Goal: Information Seeking & Learning: Learn about a topic

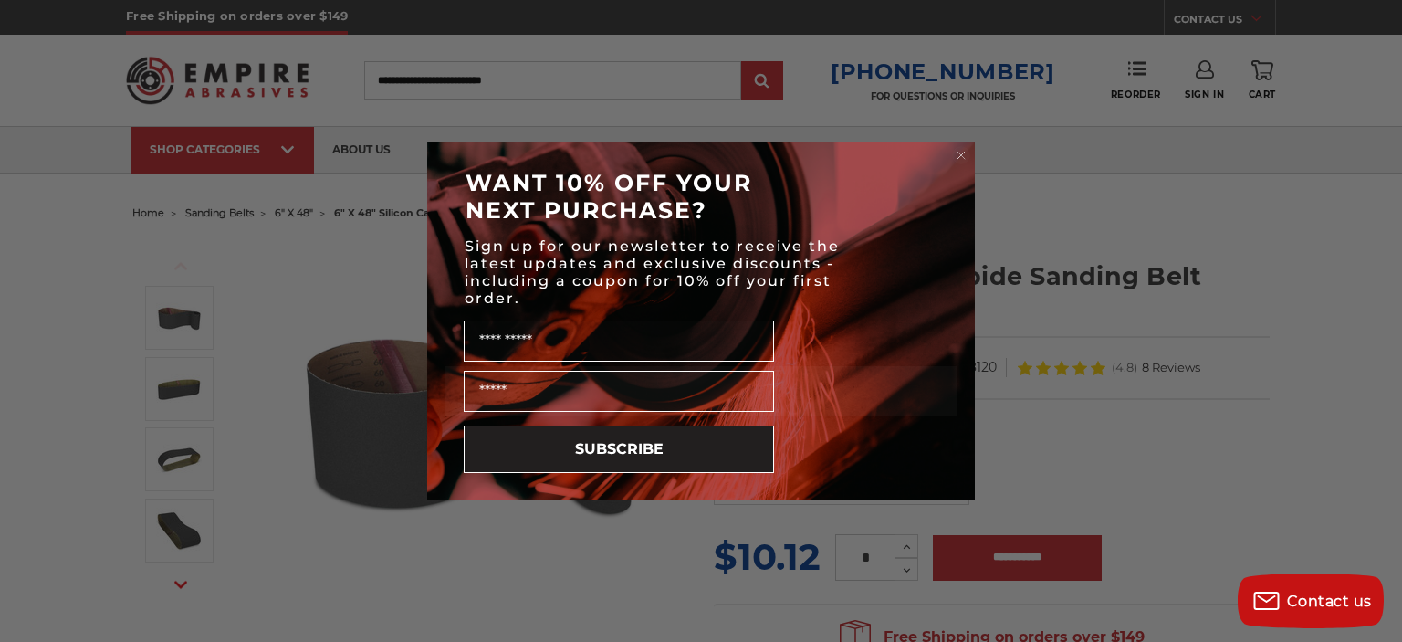
click at [957, 156] on circle "Close dialog" at bounding box center [961, 155] width 17 height 17
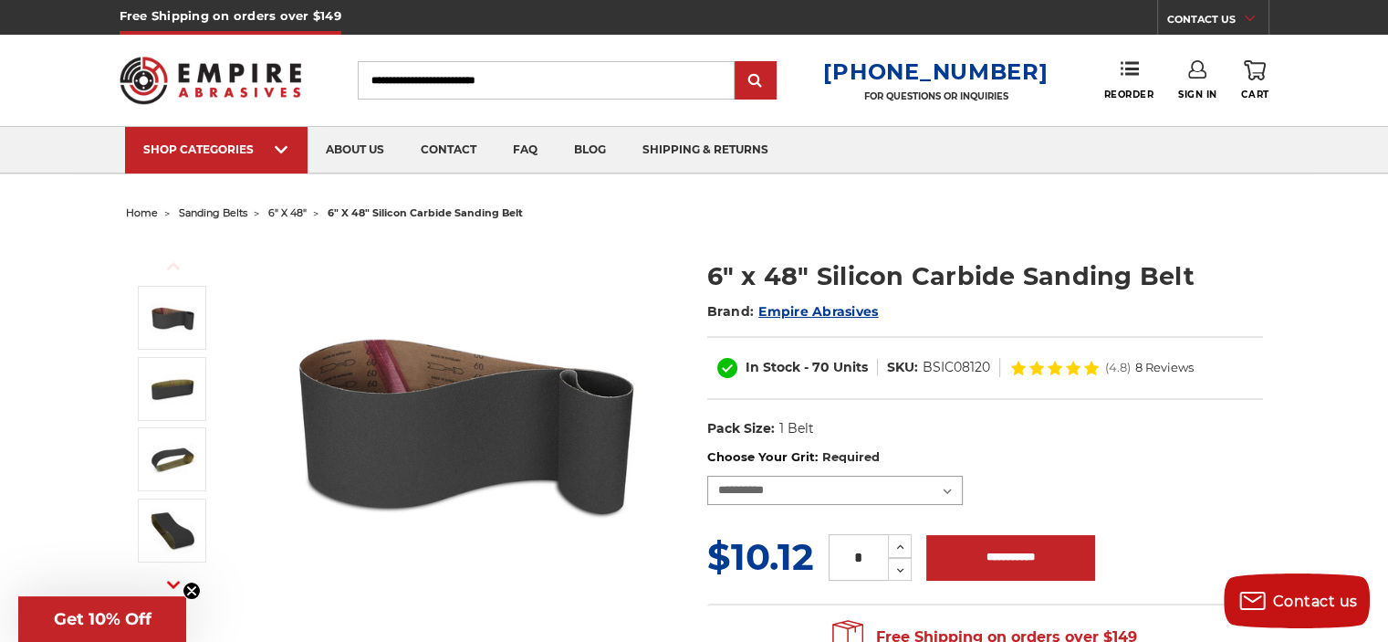
click at [851, 477] on select "**********" at bounding box center [835, 490] width 256 height 29
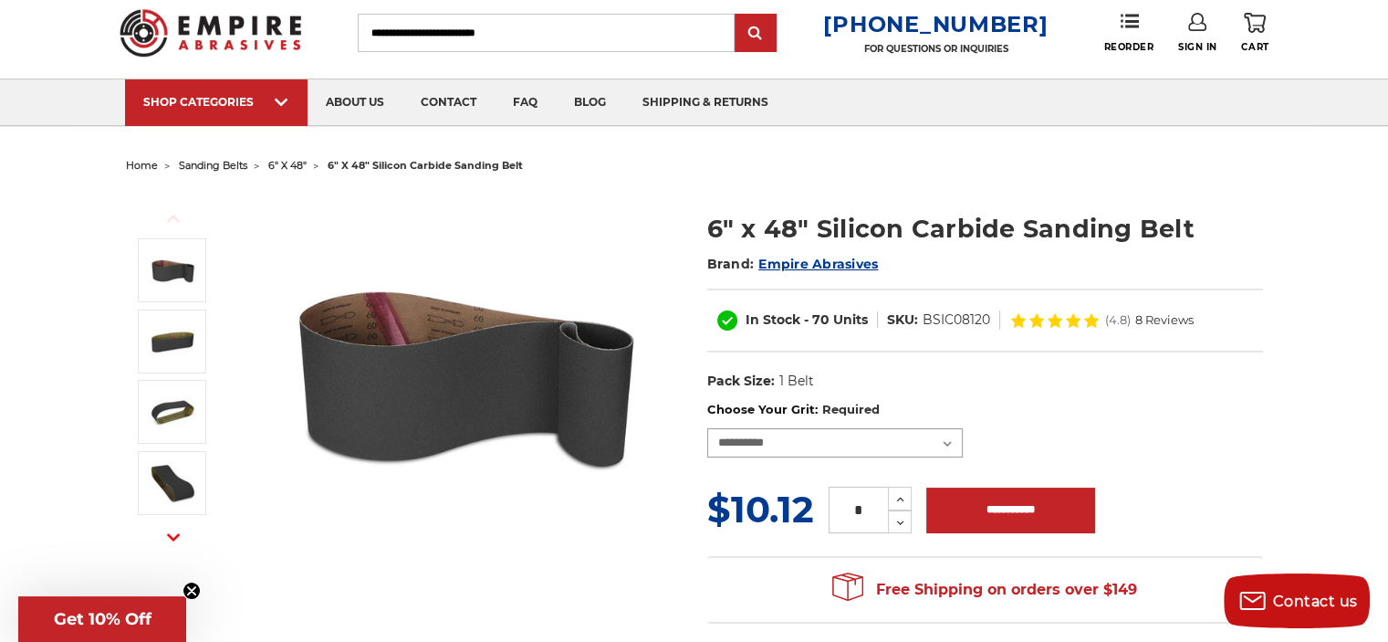
scroll to position [91, 0]
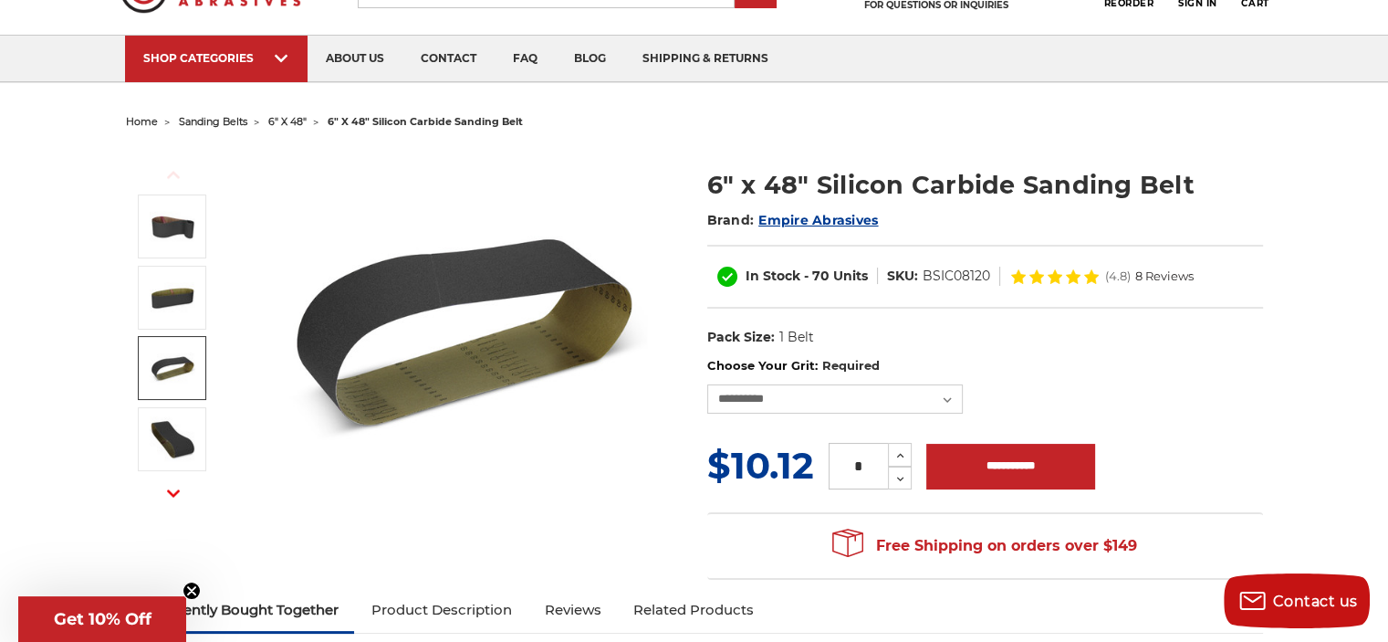
click at [219, 120] on span "sanding belts" at bounding box center [213, 121] width 68 height 13
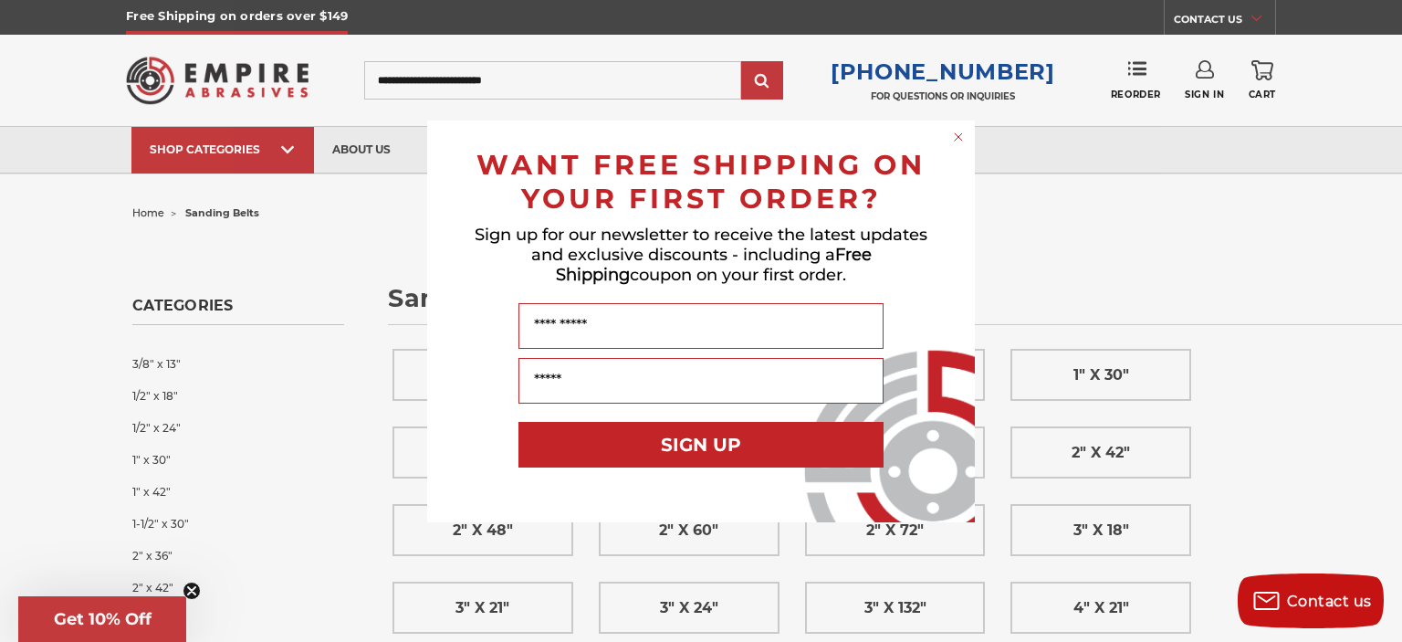
click at [954, 138] on circle "Close dialog" at bounding box center [958, 136] width 17 height 17
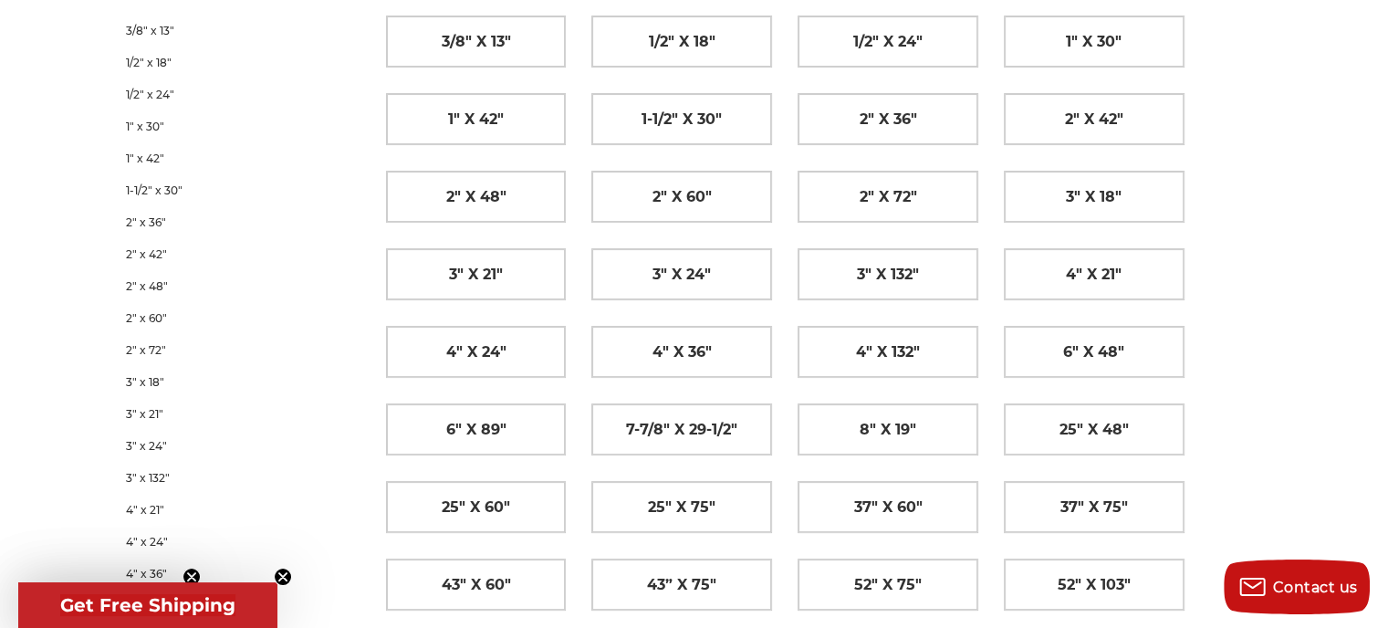
scroll to position [365, 0]
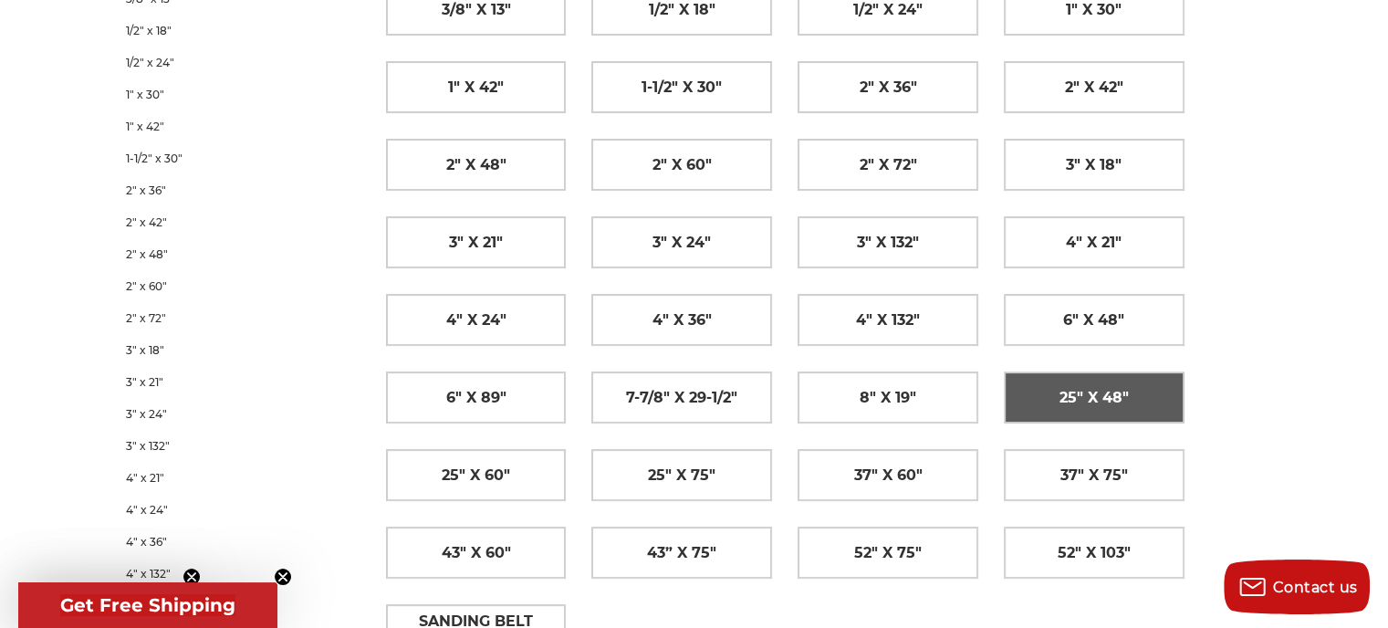
click at [1102, 391] on span "25" x 48"" at bounding box center [1094, 397] width 69 height 31
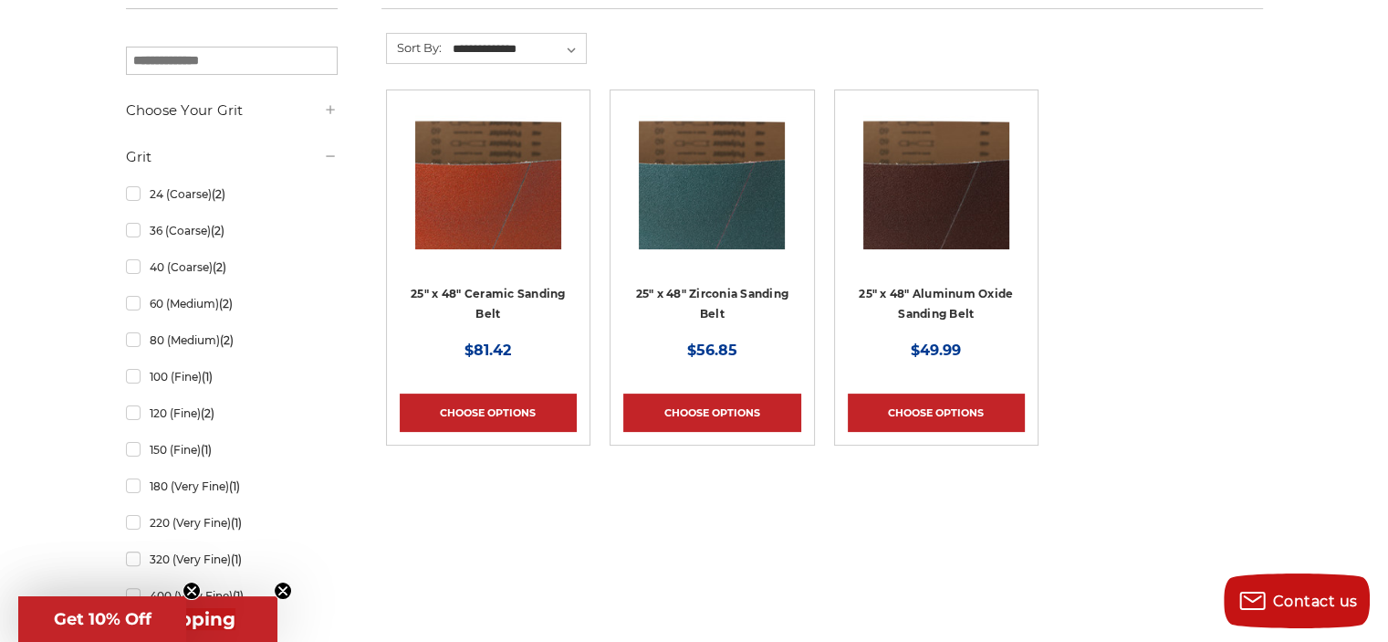
scroll to position [274, 0]
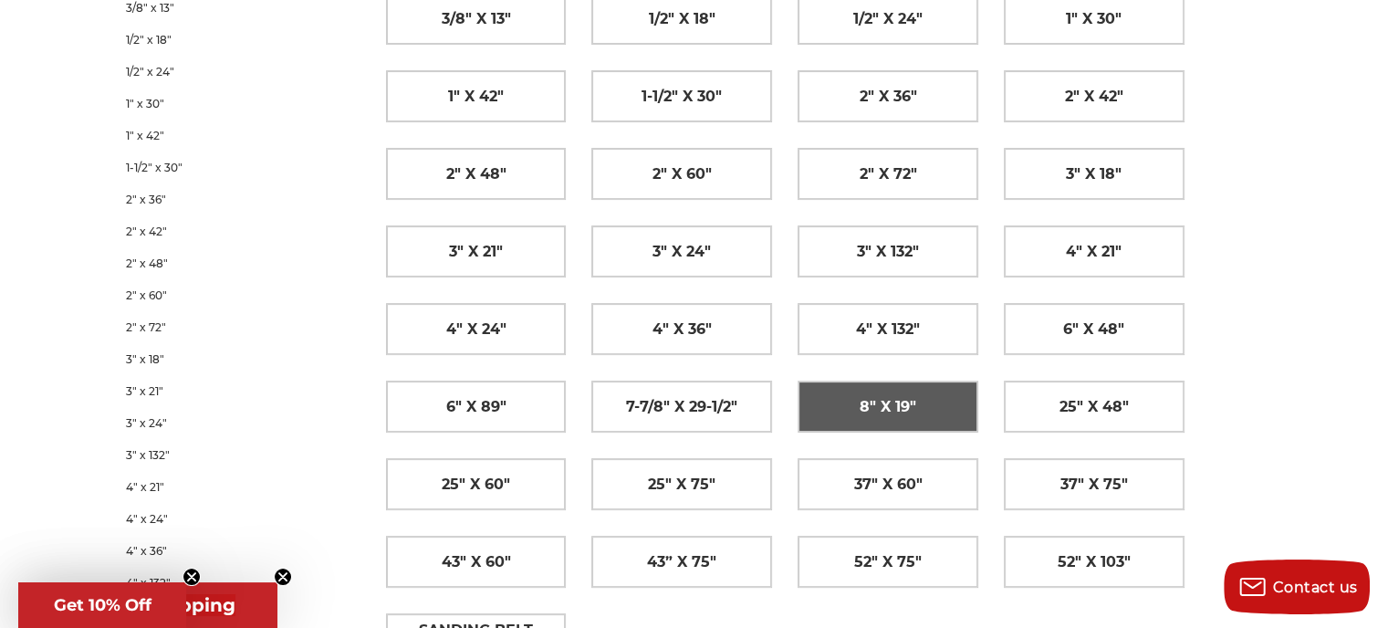
scroll to position [447, 0]
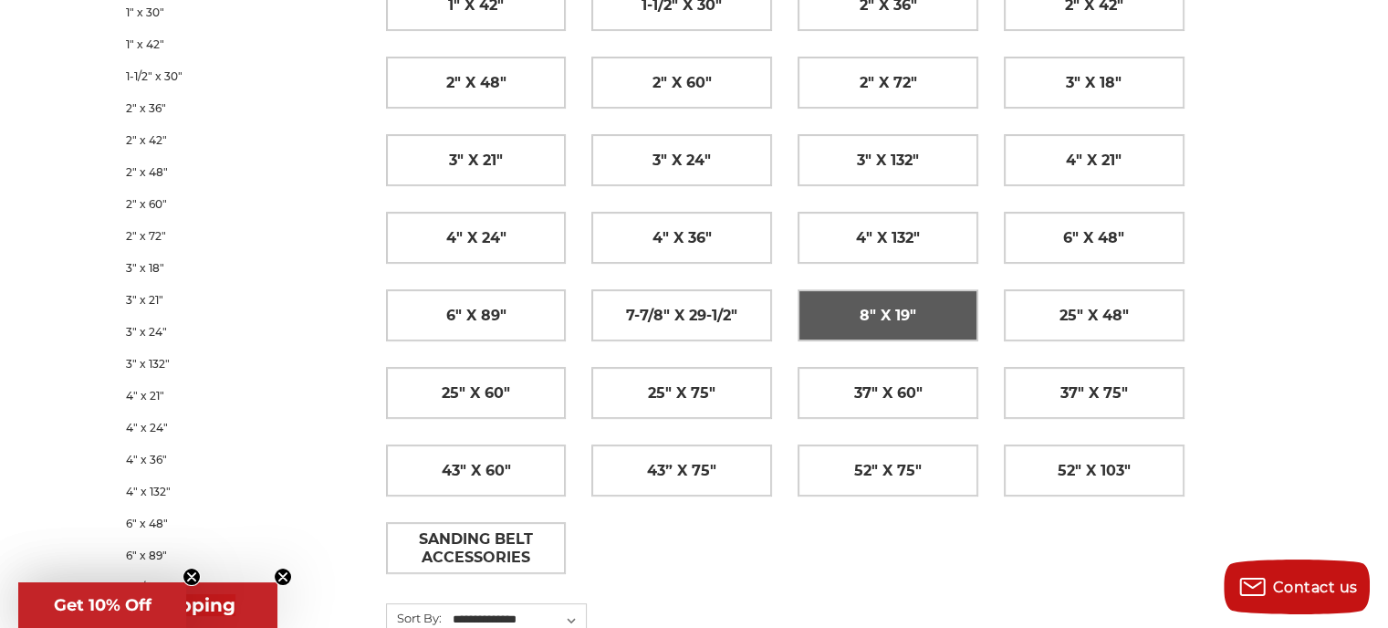
click at [901, 311] on span "8" x 19"" at bounding box center [888, 315] width 57 height 31
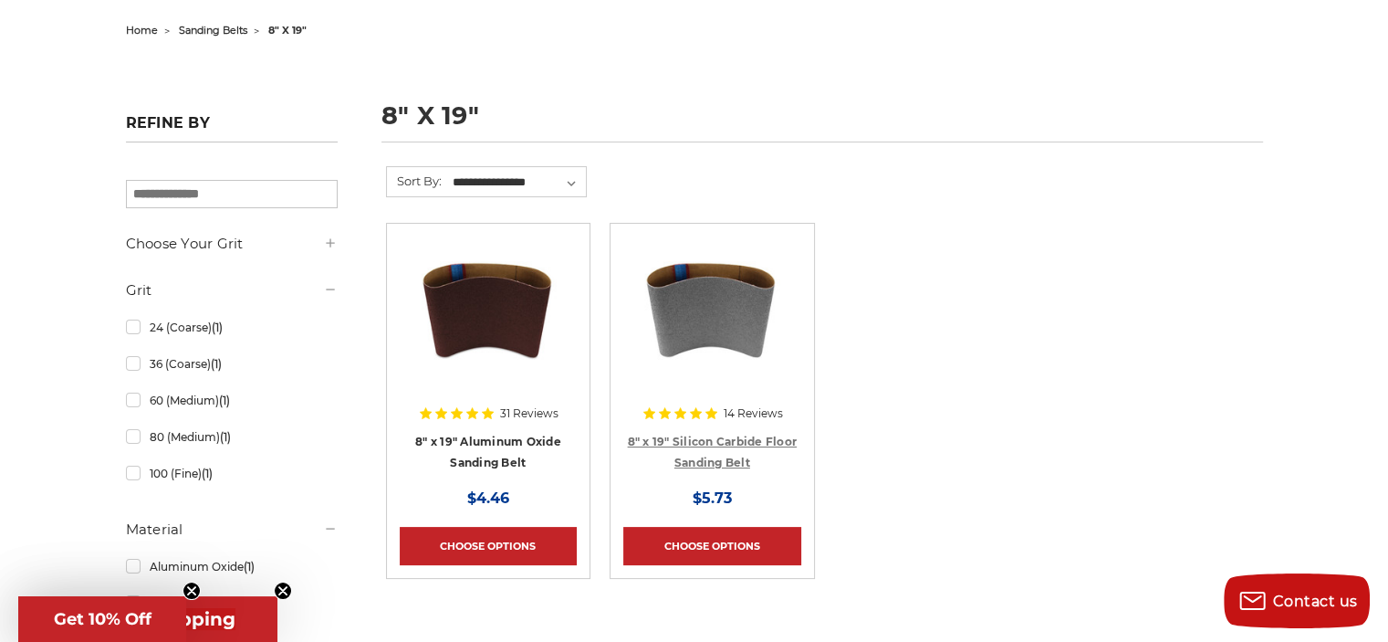
click at [693, 445] on link "8" x 19" Silicon Carbide Floor Sanding Belt" at bounding box center [713, 452] width 170 height 35
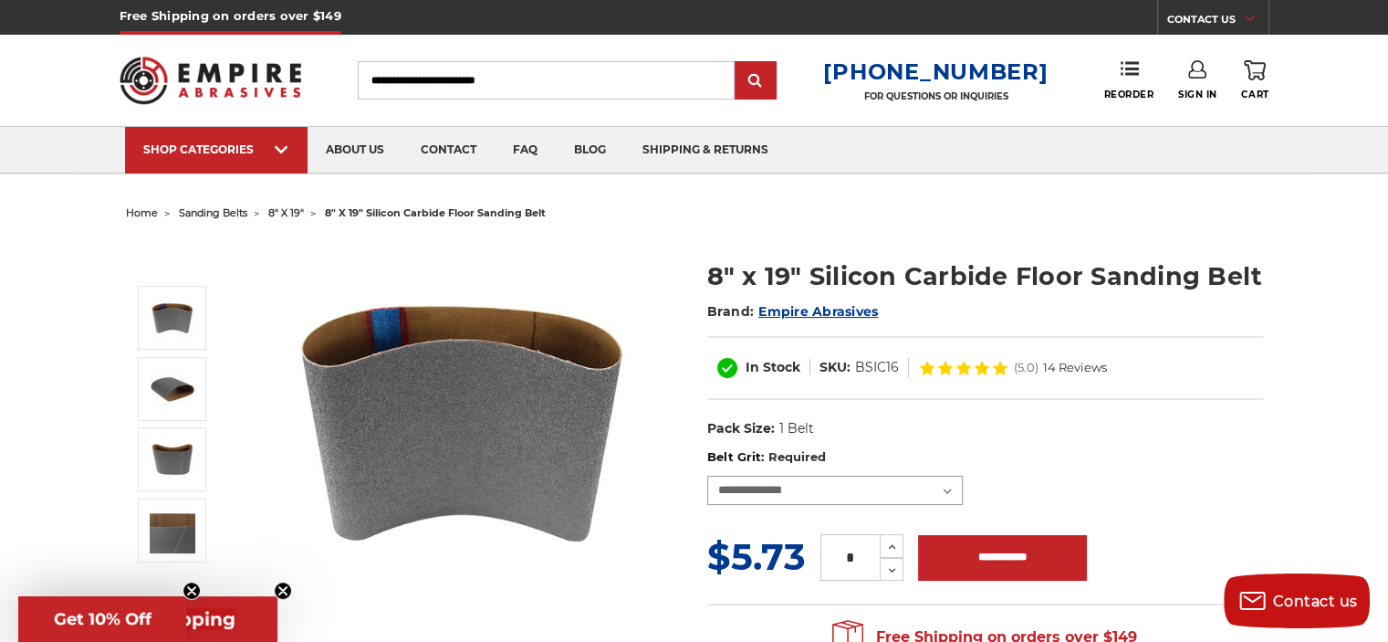
click at [817, 488] on select "**********" at bounding box center [835, 490] width 256 height 29
click at [1158, 411] on dl "UPC: Pack Size: 1 Belt Material: Silicon Carbide" at bounding box center [985, 429] width 556 height 38
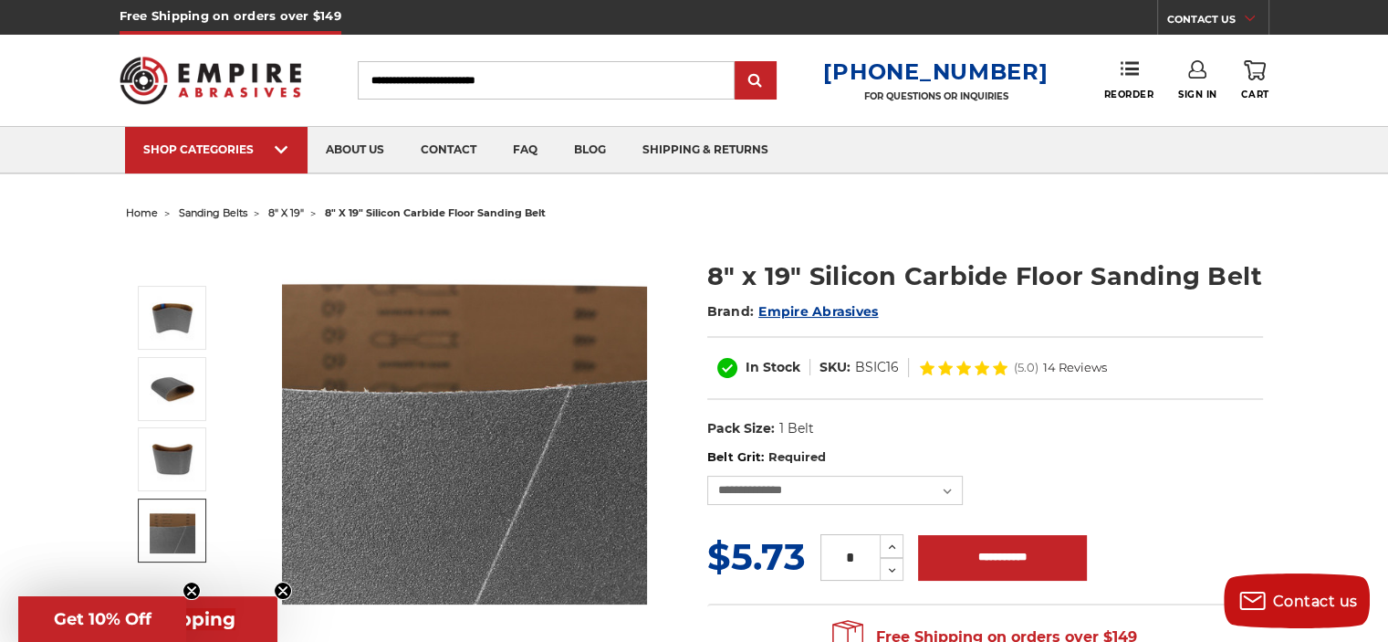
drag, startPoint x: 31, startPoint y: 395, endPoint x: 79, endPoint y: -5, distance: 402.6
